Goal: Navigation & Orientation: Find specific page/section

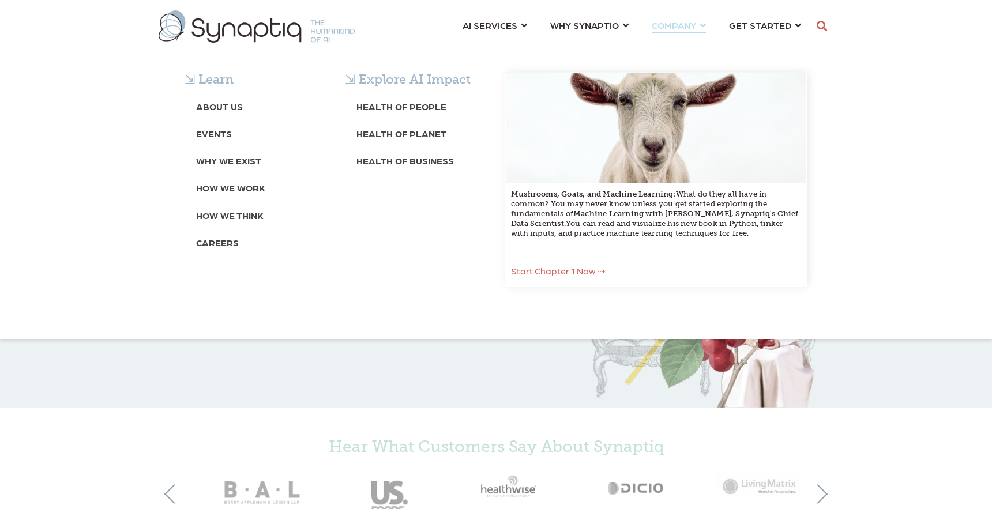
click at [669, 43] on div "⇲ Learn About Us Events Why We Exist How We Work How We Think Careers ⇲ Explore…" at bounding box center [496, 191] width 992 height 296
click at [219, 242] on b "Careers" at bounding box center [217, 242] width 43 height 11
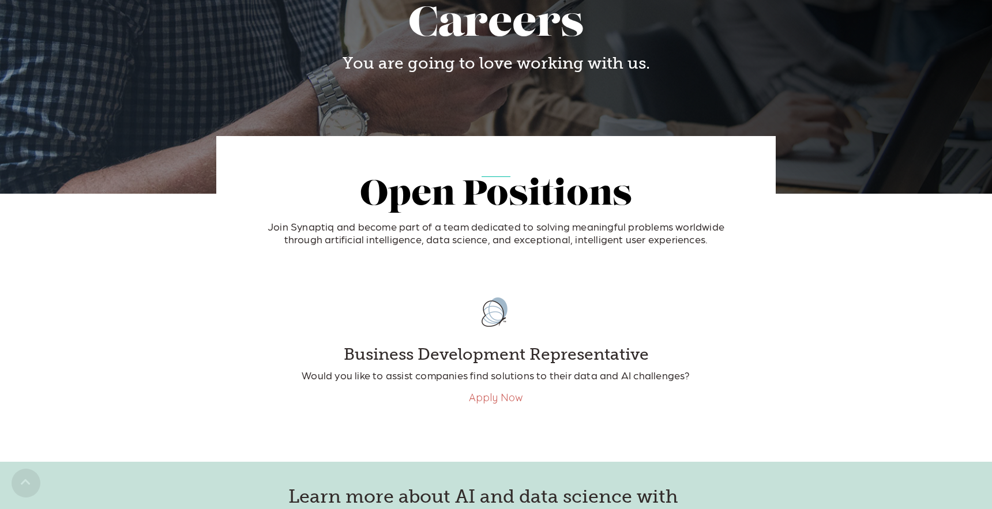
scroll to position [182, 0]
